Goal: Complete application form

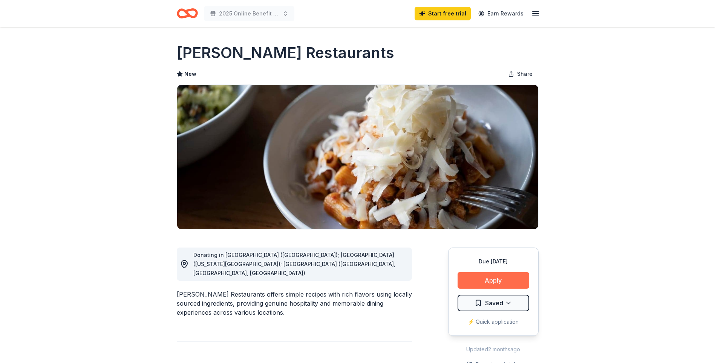
click at [488, 283] on button "Apply" at bounding box center [494, 280] width 72 height 17
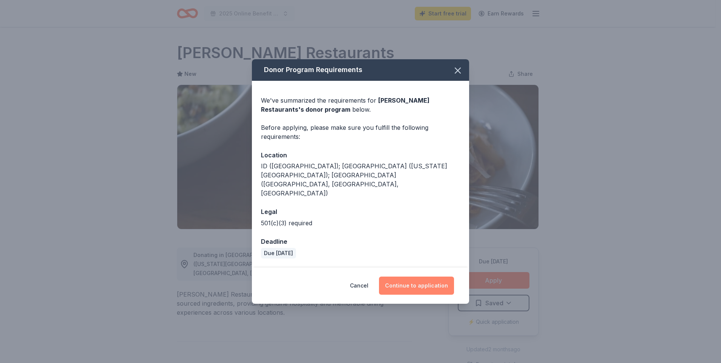
click at [424, 276] on button "Continue to application" at bounding box center [416, 285] width 75 height 18
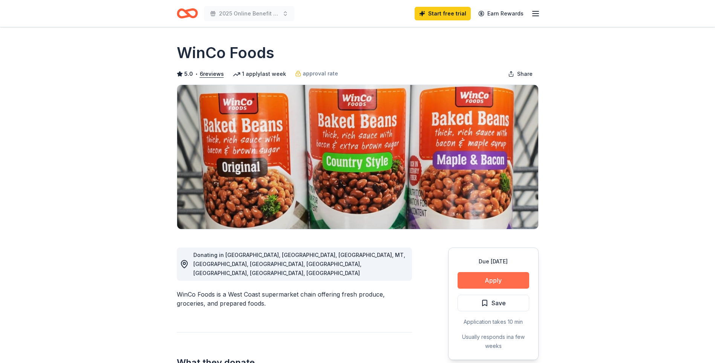
click at [486, 281] on button "Apply" at bounding box center [494, 280] width 72 height 17
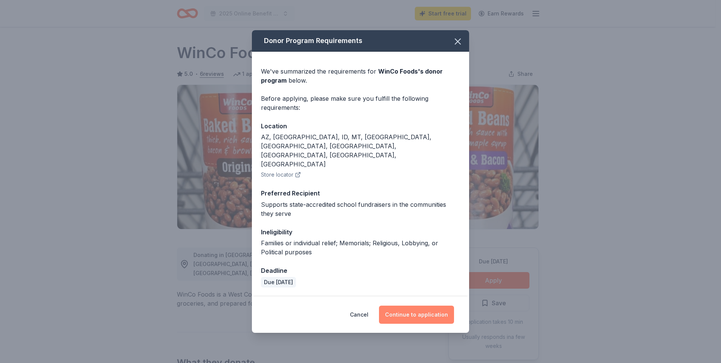
click at [444, 305] on button "Continue to application" at bounding box center [416, 314] width 75 height 18
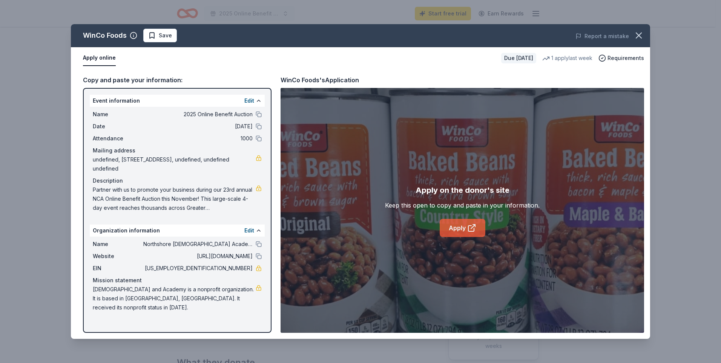
click at [464, 227] on link "Apply" at bounding box center [463, 228] width 46 height 18
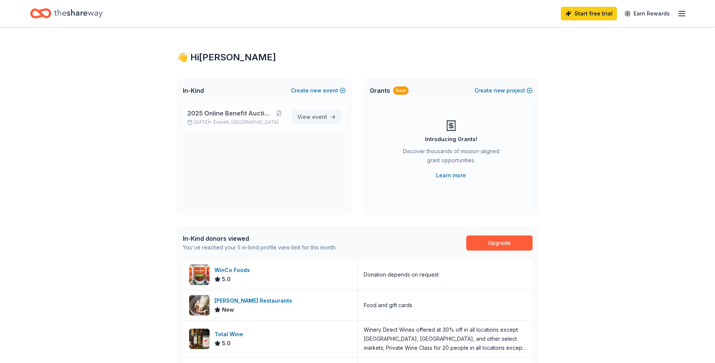
click at [310, 122] on link "View event" at bounding box center [317, 117] width 49 height 14
click at [323, 118] on span "event" at bounding box center [319, 117] width 15 height 6
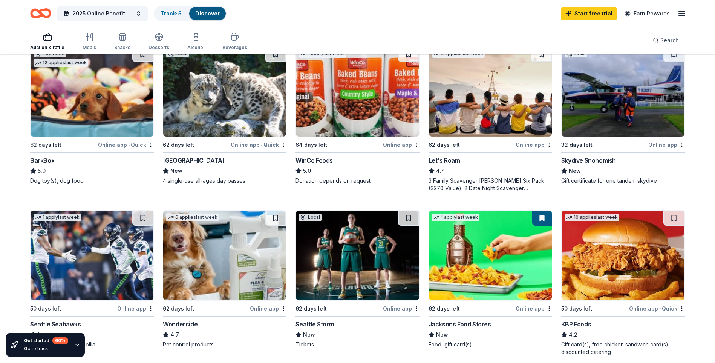
scroll to position [264, 0]
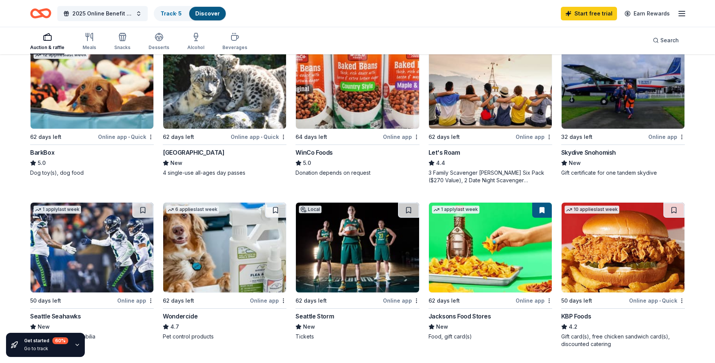
click at [365, 238] on img at bounding box center [357, 248] width 123 height 90
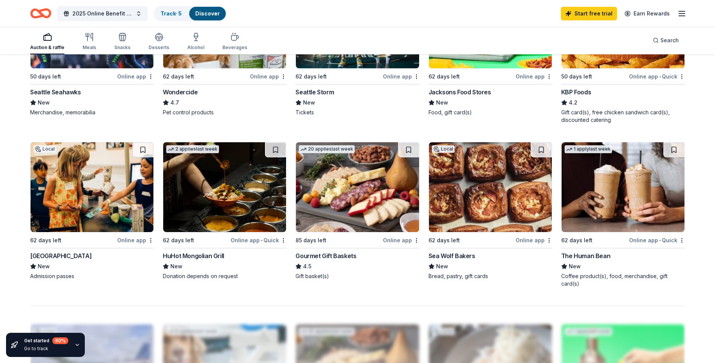
scroll to position [490, 0]
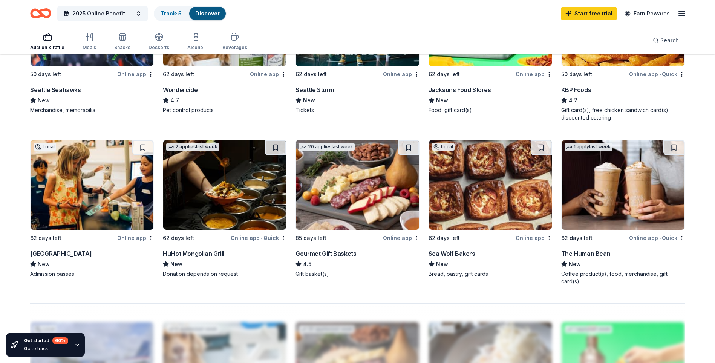
drag, startPoint x: 497, startPoint y: 36, endPoint x: 498, endPoint y: 5, distance: 31.3
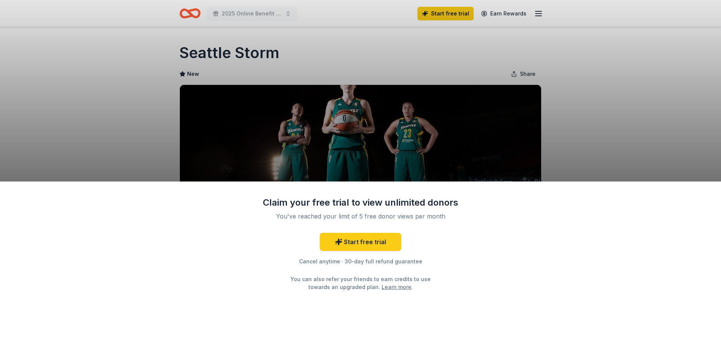
click at [561, 162] on div "Claim your free trial to view unlimited donors You've reached your limit of 5 f…" at bounding box center [360, 181] width 721 height 363
click at [584, 146] on div "Claim your free trial to view unlimited donors You've reached your limit of 5 f…" at bounding box center [360, 181] width 721 height 363
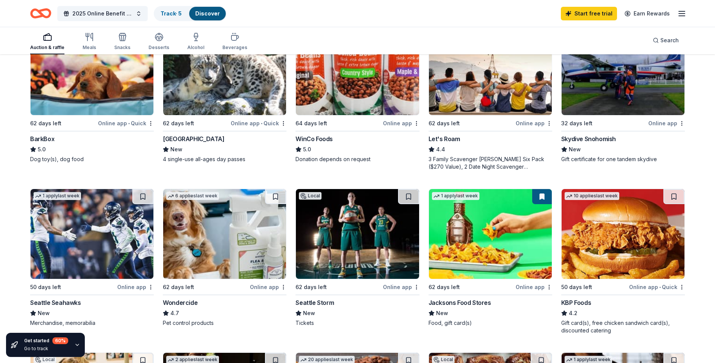
scroll to position [264, 0]
